Goal: Information Seeking & Learning: Understand process/instructions

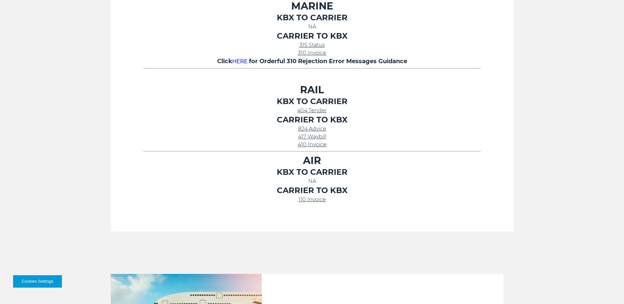
scroll to position [262, 0]
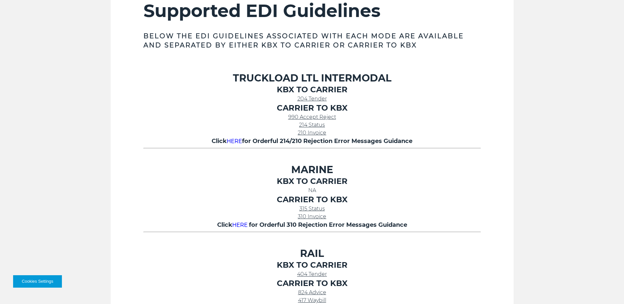
click at [316, 99] on span "204 Tender" at bounding box center [311, 99] width 29 height 6
click at [306, 115] on link "990 Accept Reject" at bounding box center [312, 117] width 48 height 6
click at [318, 123] on span "214 Status" at bounding box center [312, 125] width 26 height 6
